Goal: Communication & Community: Answer question/provide support

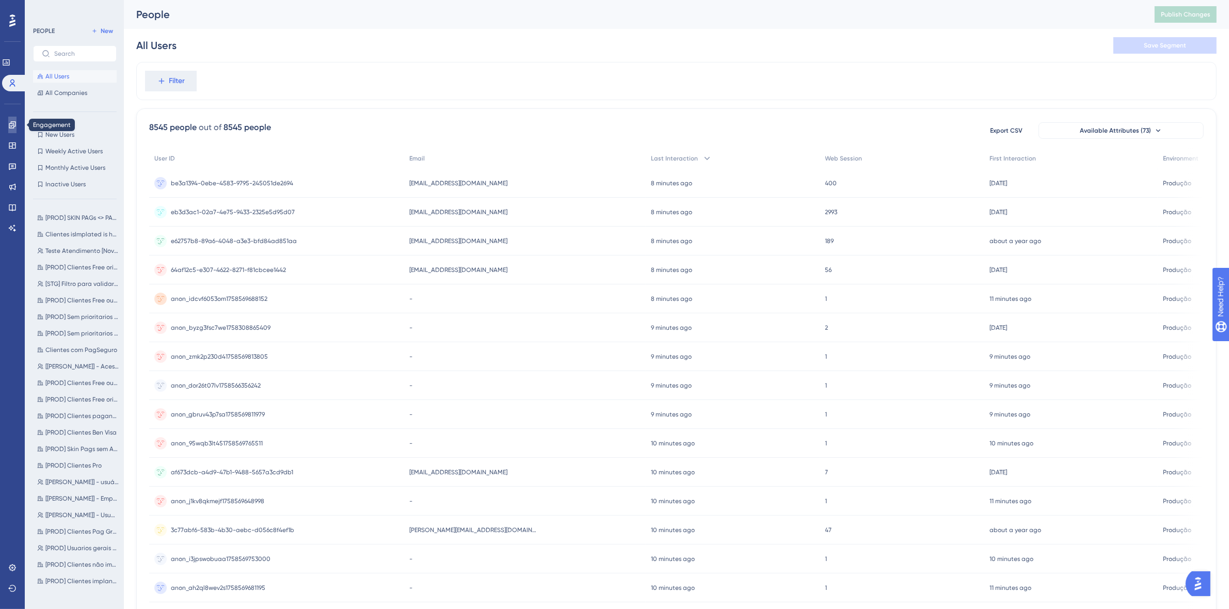
drag, startPoint x: 10, startPoint y: 122, endPoint x: 17, endPoint y: 147, distance: 25.5
click at [10, 122] on icon at bounding box center [12, 125] width 8 height 8
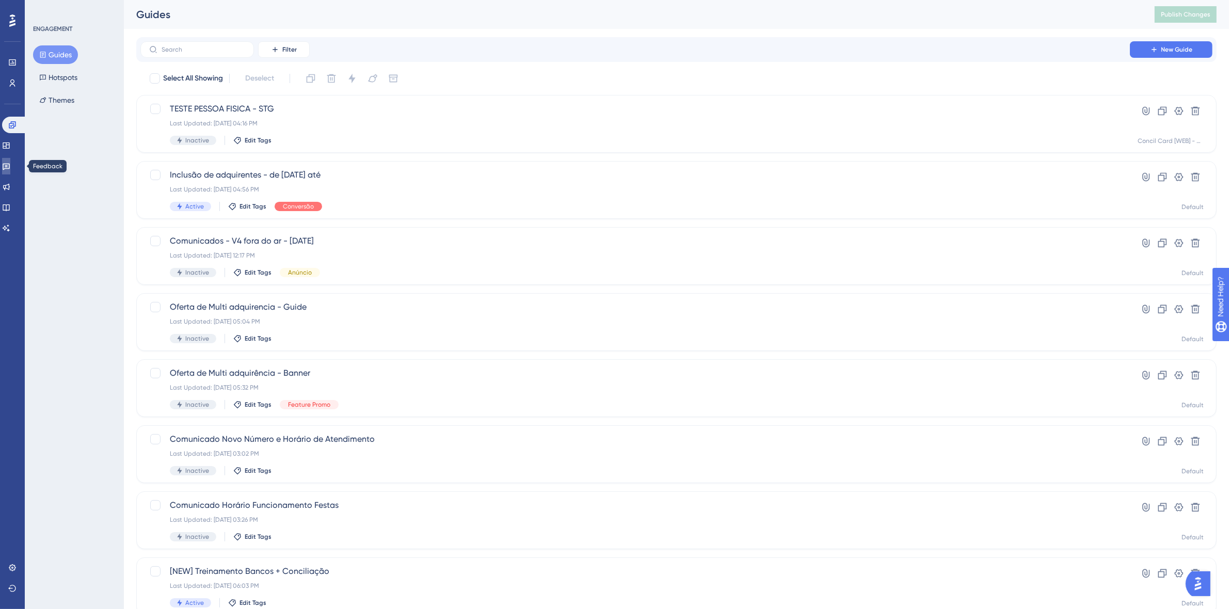
click at [10, 161] on link at bounding box center [6, 166] width 8 height 17
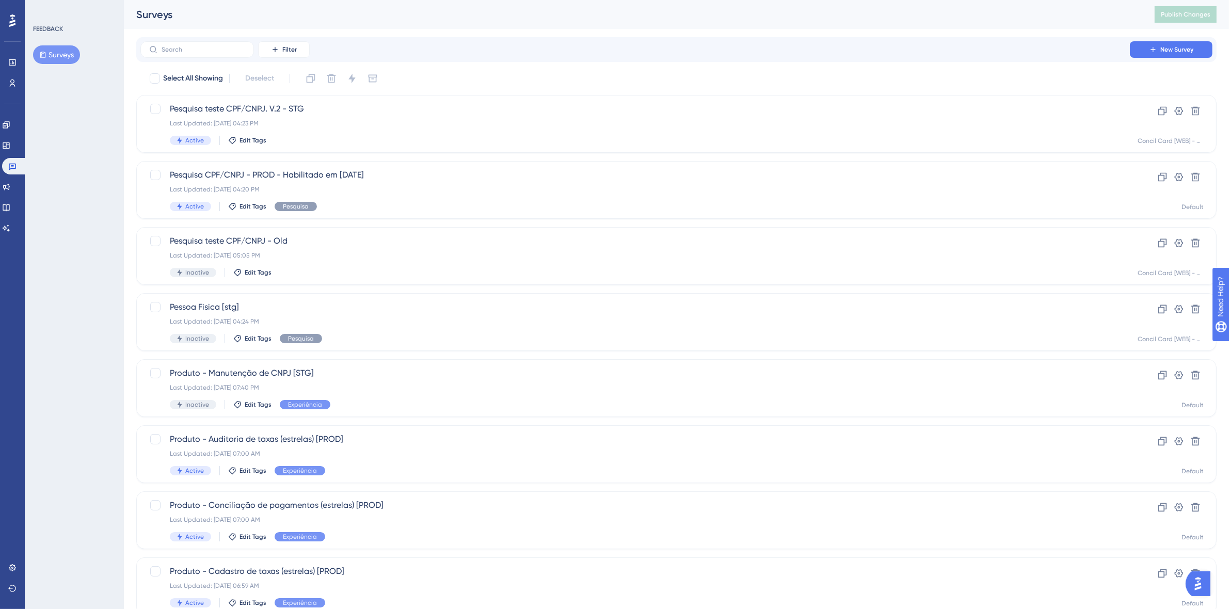
click at [62, 54] on button "Surveys" at bounding box center [56, 54] width 47 height 19
click at [485, 181] on span "Pesquisa CPF/CNPJ - PROD - Habilitado em [DATE]" at bounding box center [635, 175] width 931 height 12
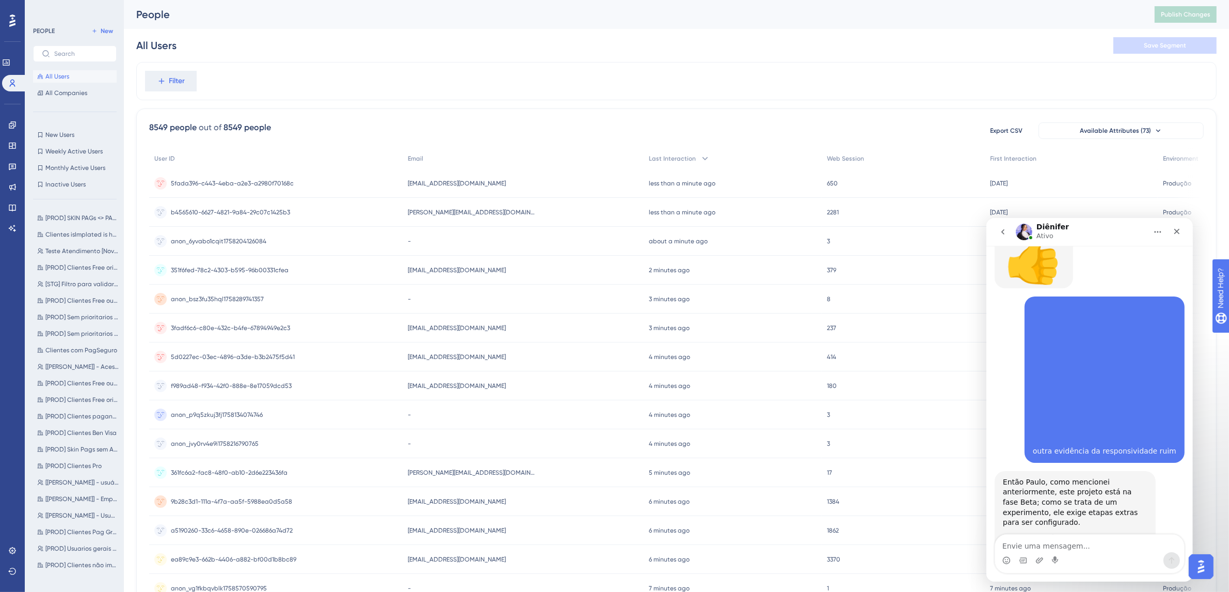
scroll to position [2178, 0]
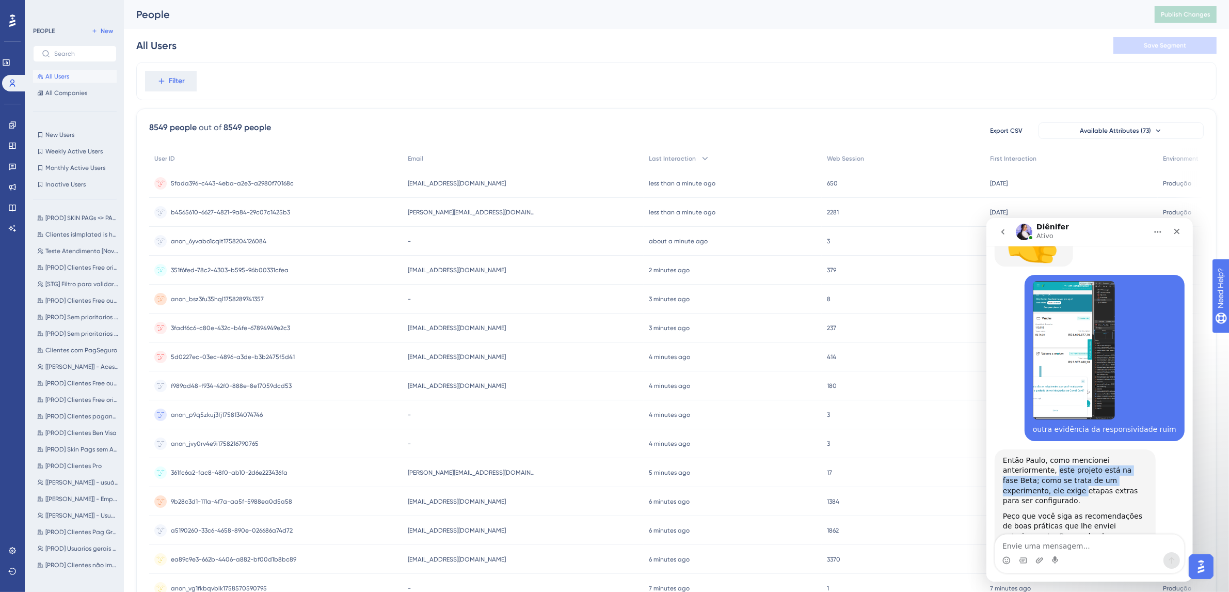
drag, startPoint x: 1055, startPoint y: 327, endPoint x: 1033, endPoint y: 345, distance: 28.2
click at [1022, 455] on div "Então Paulo, como mencionei anteriormente, este projeto está na fase Beta; como…" at bounding box center [1075, 480] width 145 height 51
click at [1033, 455] on div "Então Paulo, como mencionei anteriormente, este projeto está na fase Beta; como…" at bounding box center [1075, 480] width 145 height 51
drag, startPoint x: 1027, startPoint y: 351, endPoint x: 1113, endPoint y: 353, distance: 85.7
click at [1113, 455] on div "Então Paulo, como mencionei anteriormente, este projeto está na fase Beta; como…" at bounding box center [1075, 480] width 145 height 51
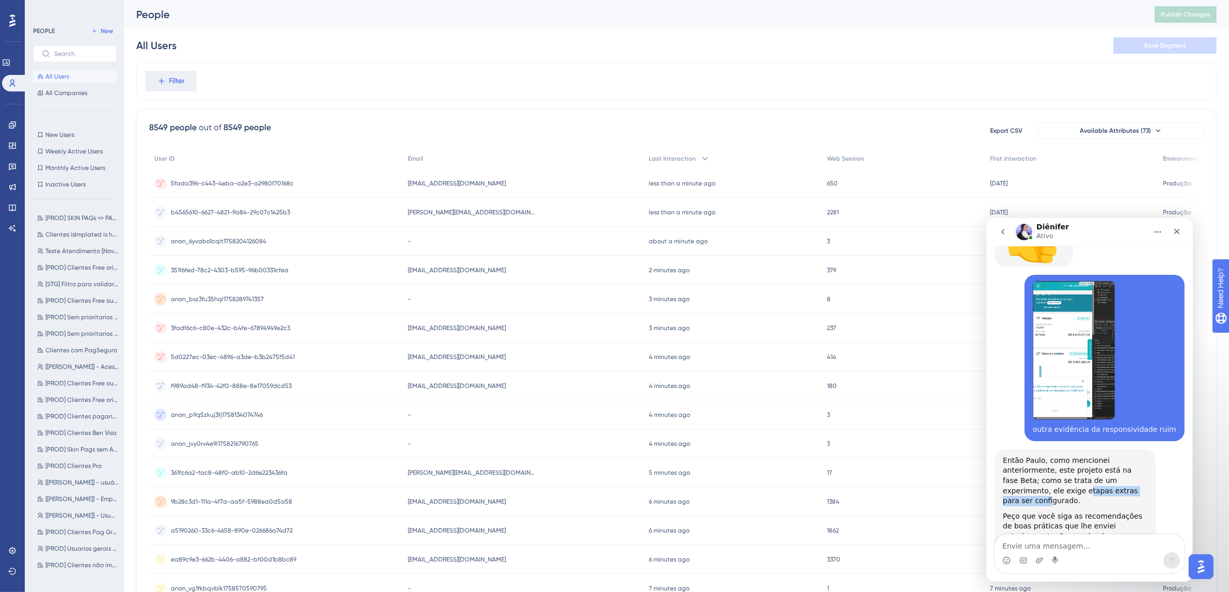
click at [1108, 455] on div "Então Paulo, como mencionei anteriormente, este projeto está na fase Beta; como…" at bounding box center [1075, 480] width 145 height 51
drag, startPoint x: 1036, startPoint y: 402, endPoint x: 1106, endPoint y: 407, distance: 70.4
click at [1106, 511] on div "Peço que você siga as recomendações de boas práticas que lhe enviei anteriormen…" at bounding box center [1075, 541] width 145 height 61
click at [1115, 511] on div "Peço que você siga as recomendações de boas práticas que lhe enviei anteriormen…" at bounding box center [1075, 541] width 145 height 61
drag, startPoint x: 1038, startPoint y: 424, endPoint x: 1065, endPoint y: 427, distance: 27.5
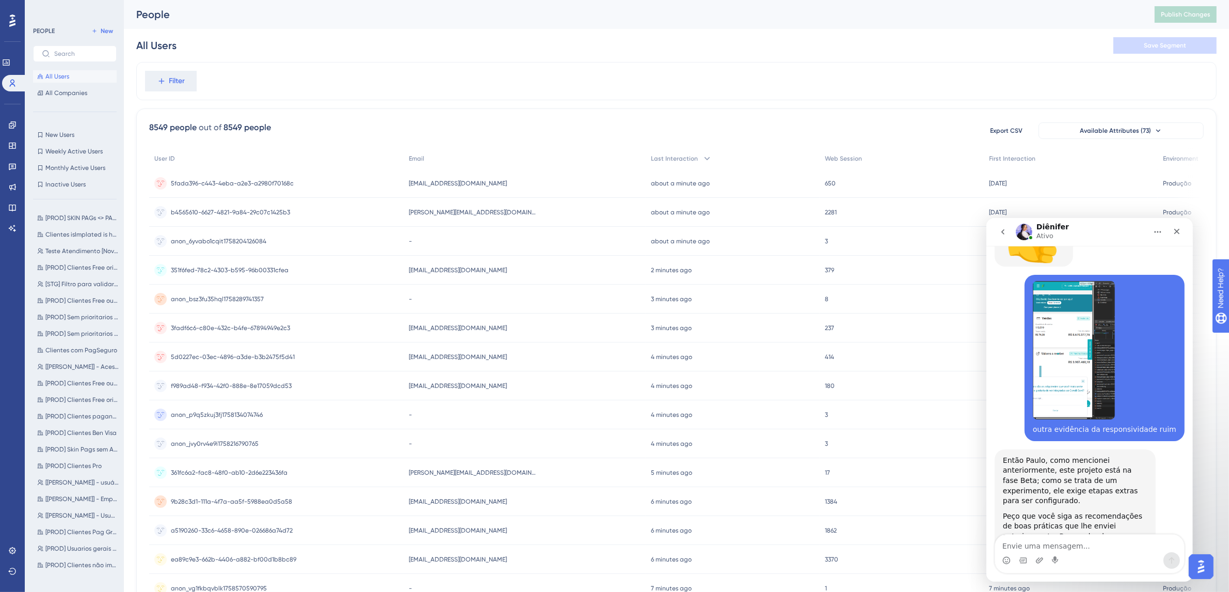
click at [1043, 551] on textarea "Envie uma mensagem..." at bounding box center [1089, 543] width 189 height 18
click at [1041, 548] on textarea "Envie uma mensagem..." at bounding box center [1089, 543] width 189 height 18
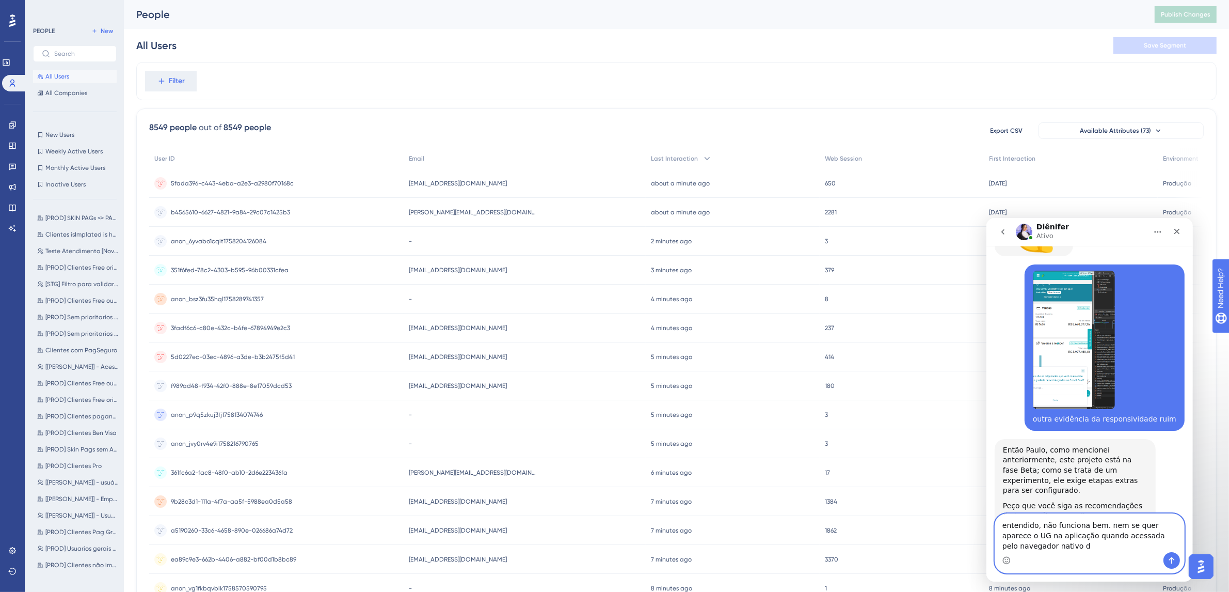
scroll to position [2199, 0]
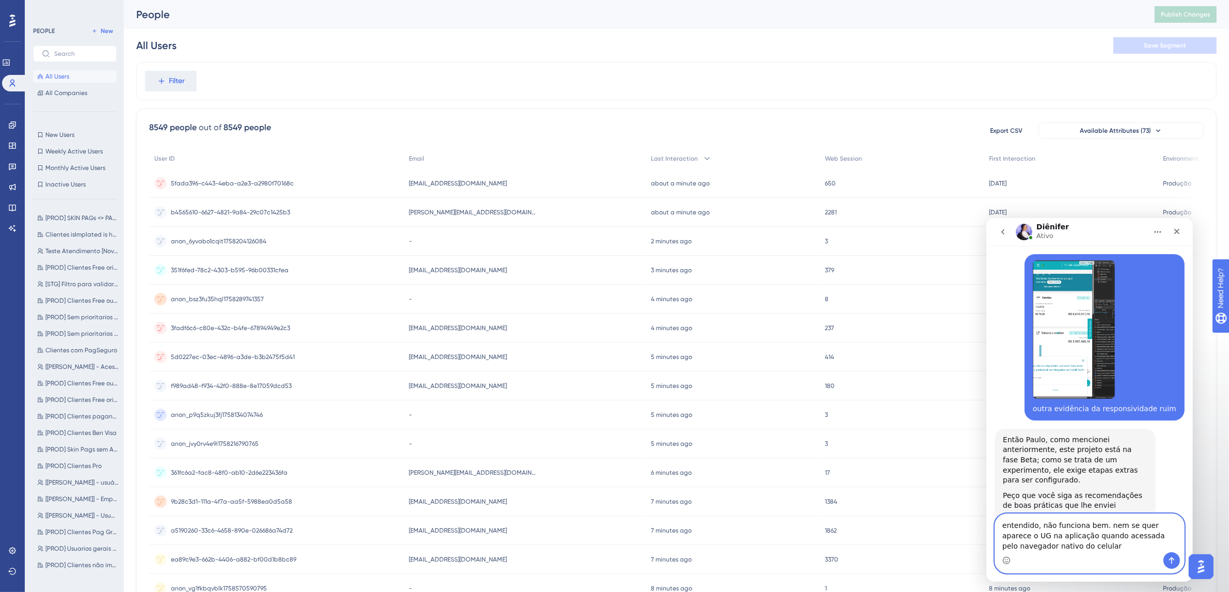
type textarea "entendido, não funciona bem. nem se quer aparece o UG na aplicação quando acess…"
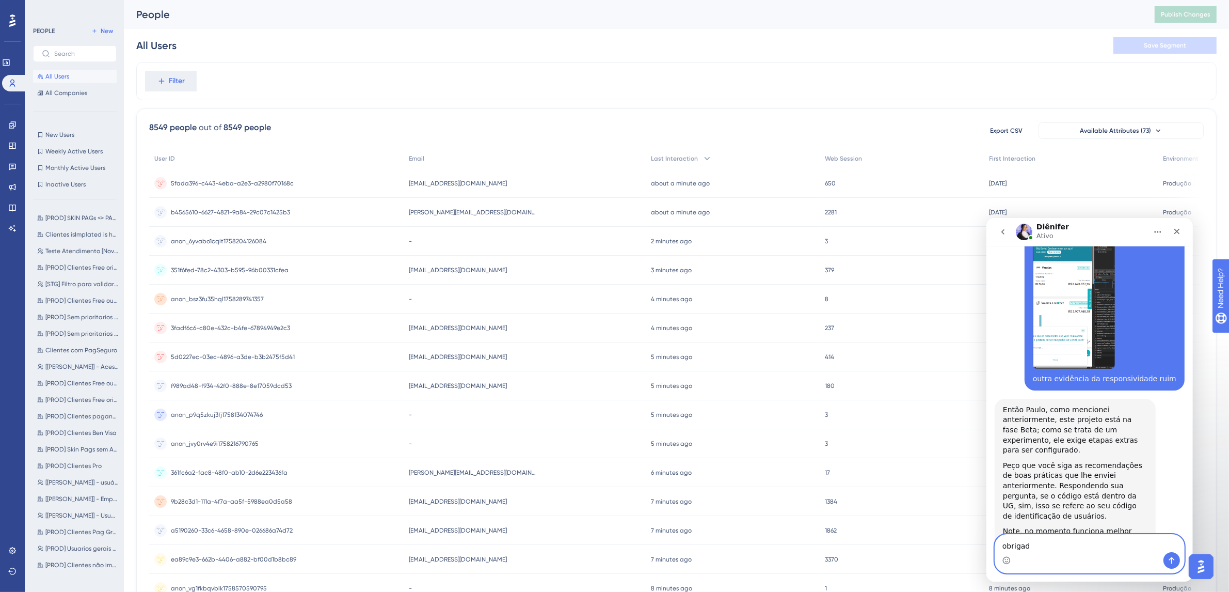
type textarea "obrigado"
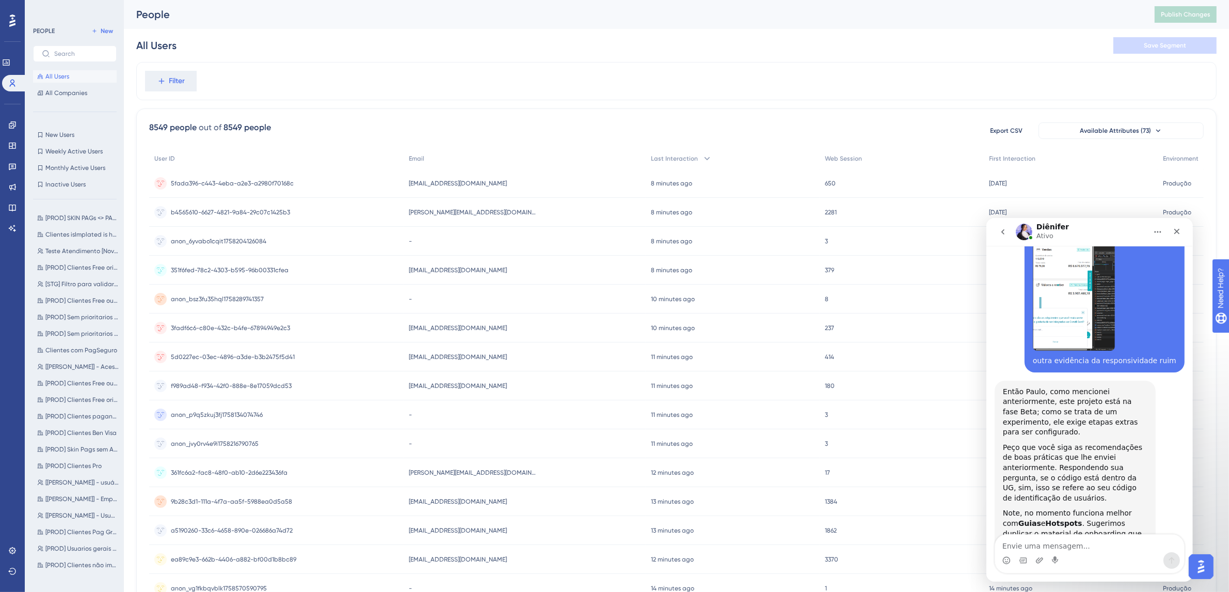
scroll to position [2253, 0]
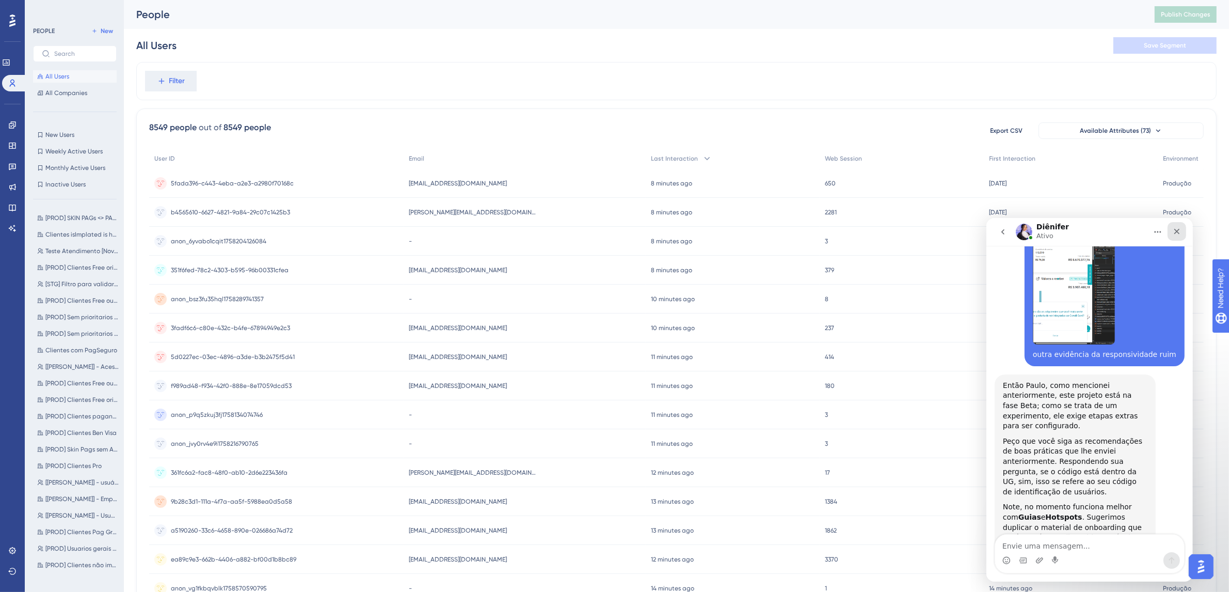
click at [1178, 231] on icon "Fechar" at bounding box center [1176, 231] width 8 height 8
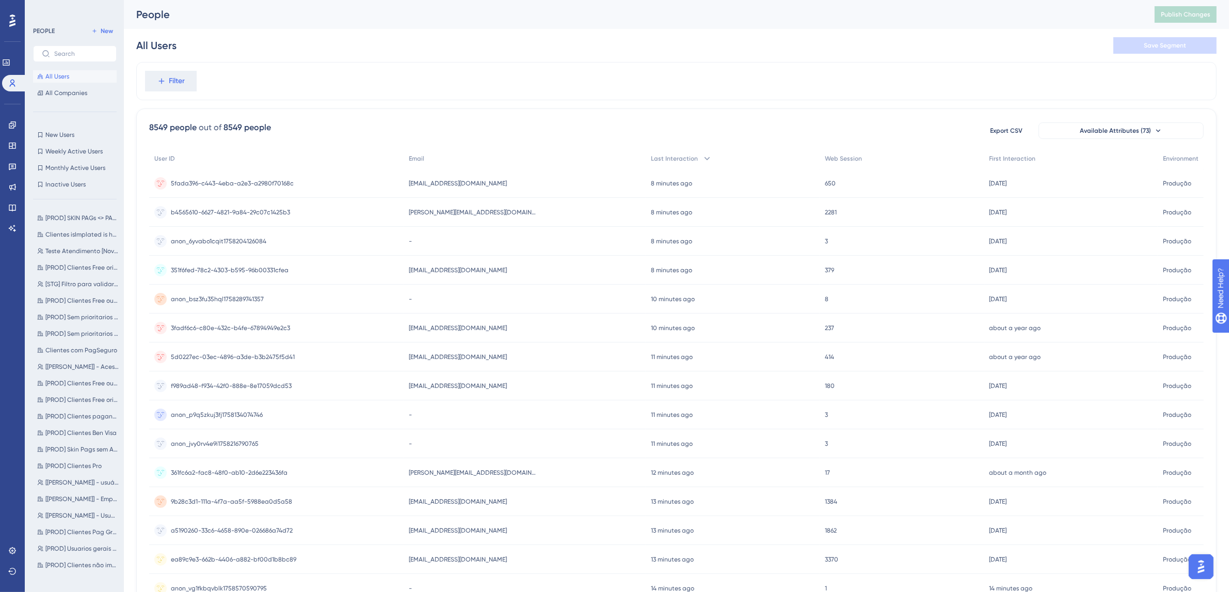
click at [5, 20] on div at bounding box center [12, 20] width 17 height 17
